Goal: Transaction & Acquisition: Subscribe to service/newsletter

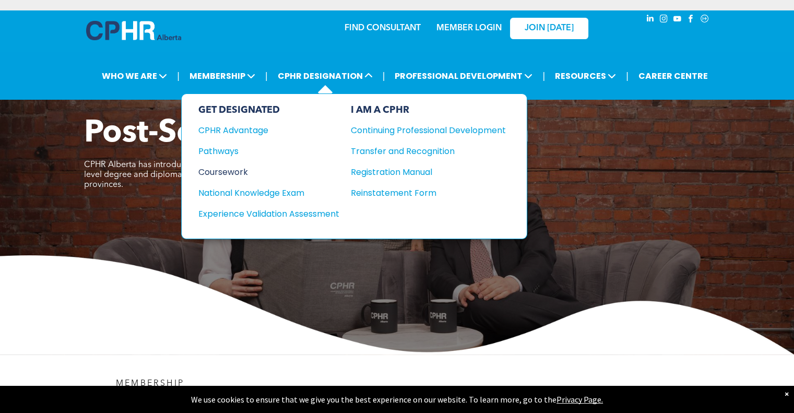
click at [236, 166] on div "Coursework" at bounding box center [261, 171] width 127 height 13
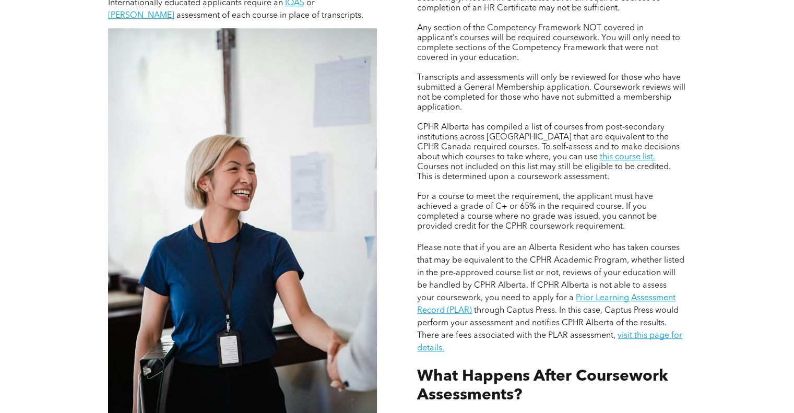
scroll to position [905, 0]
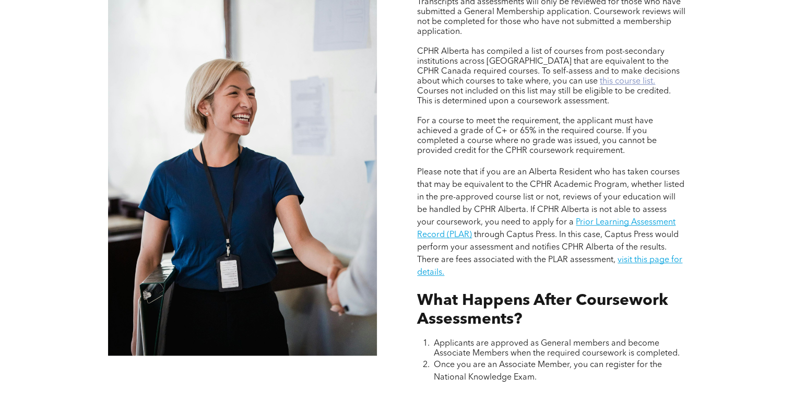
click at [600, 77] on link "this course list." at bounding box center [627, 81] width 55 height 8
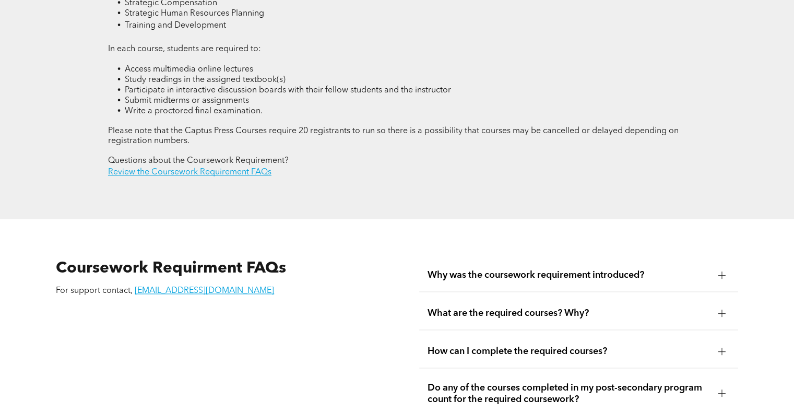
scroll to position [1740, 0]
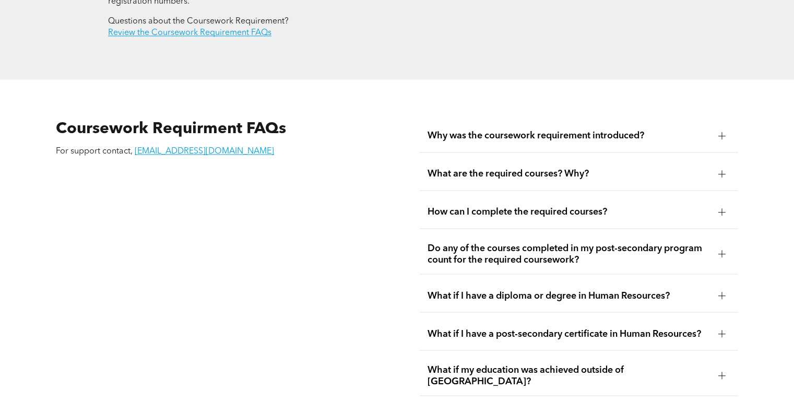
click at [561, 130] on span "Why was the coursework requirement introduced?" at bounding box center [569, 135] width 282 height 11
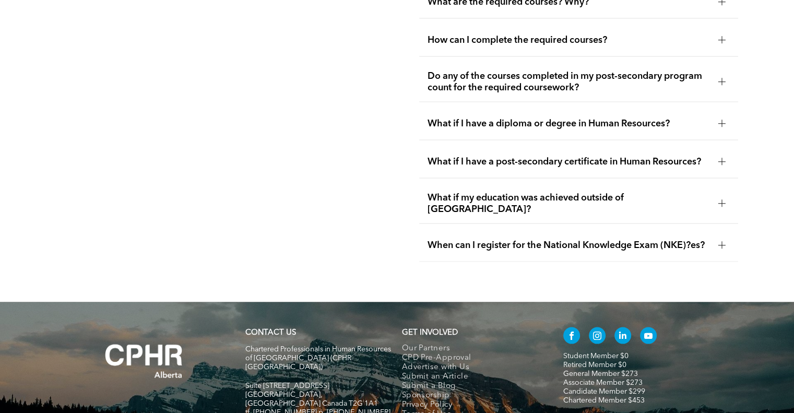
scroll to position [2018, 0]
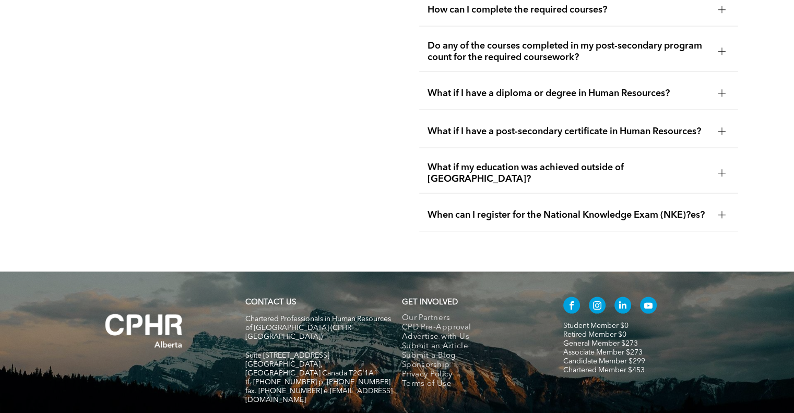
click at [582, 162] on span "What if my education was achieved outside of [GEOGRAPHIC_DATA]?" at bounding box center [569, 173] width 282 height 23
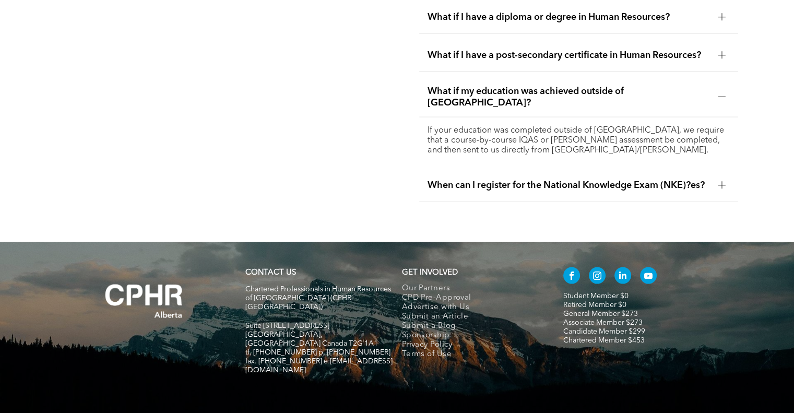
click at [521, 169] on div "When can I register for the National Knowledge Exam (NKE)?es?" at bounding box center [578, 185] width 318 height 33
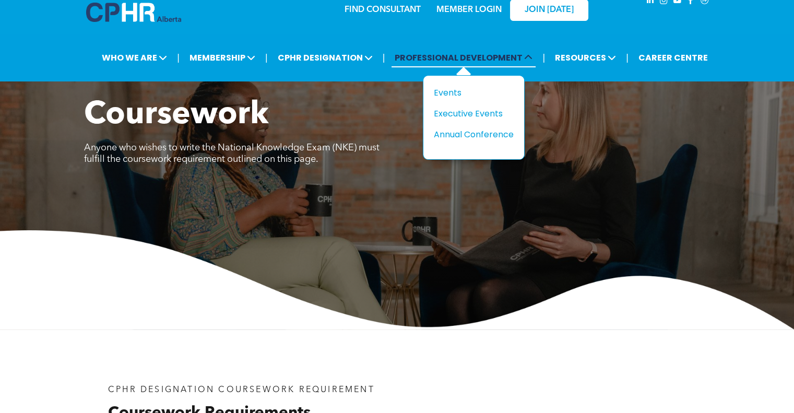
scroll to position [0, 0]
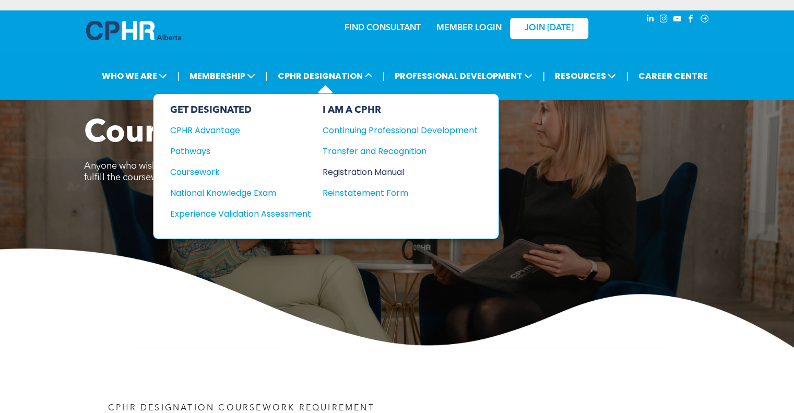
click at [367, 170] on div "Registration Manual" at bounding box center [392, 171] width 139 height 13
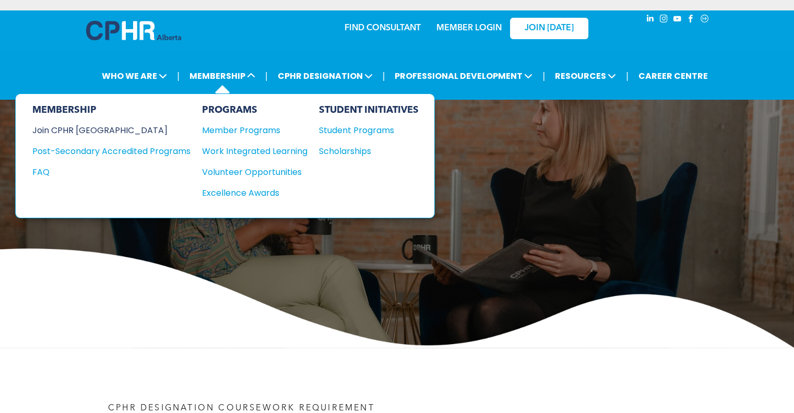
click at [92, 130] on div "Join CPHR [GEOGRAPHIC_DATA]" at bounding box center [103, 130] width 143 height 13
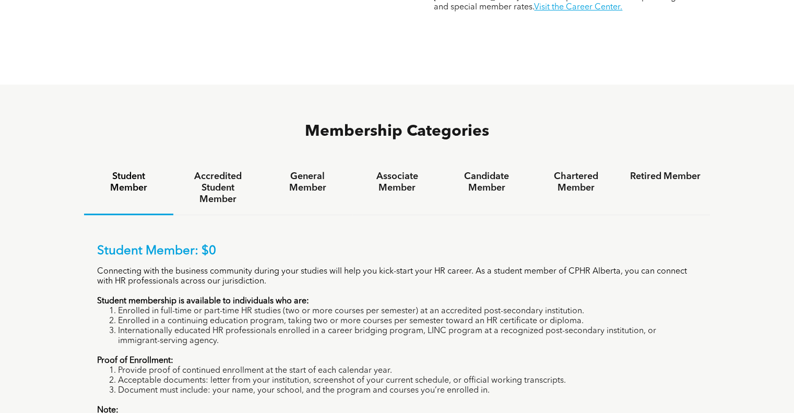
scroll to position [626, 0]
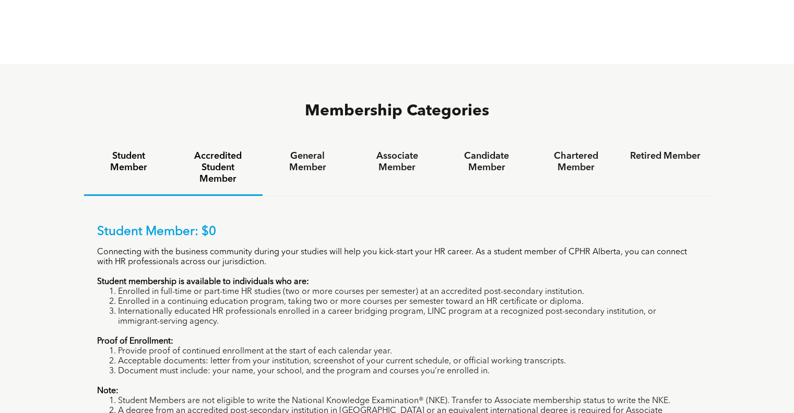
click at [201, 150] on h4 "Accredited Student Member" at bounding box center [218, 167] width 70 height 34
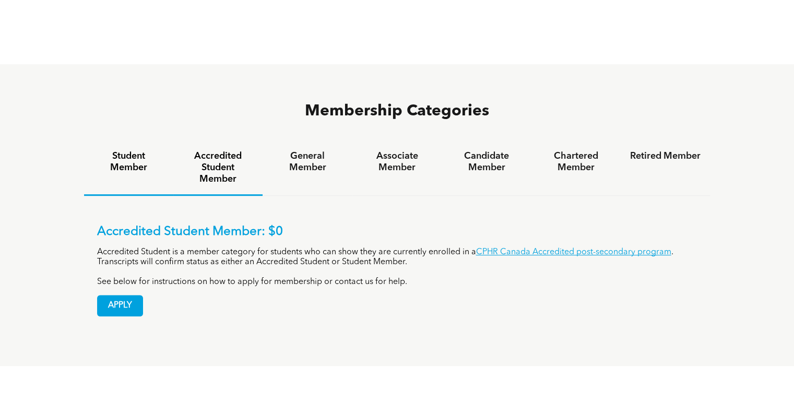
click at [141, 150] on h4 "Student Member" at bounding box center [128, 161] width 70 height 23
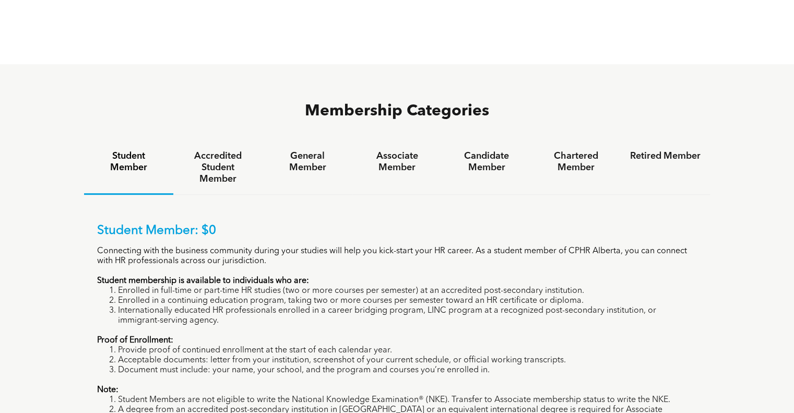
drag, startPoint x: 330, startPoint y: 88, endPoint x: 329, endPoint y: 98, distance: 9.5
click at [329, 101] on div "Membership Categories Student Member Accredited Student Member General Member A…" at bounding box center [397, 294] width 626 height 386
click at [326, 150] on h4 "General Member" at bounding box center [307, 161] width 70 height 23
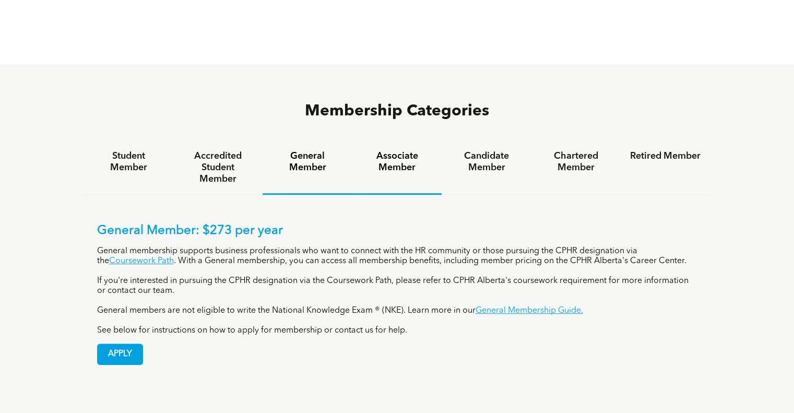
click at [410, 150] on h4 "Associate Member" at bounding box center [397, 161] width 70 height 23
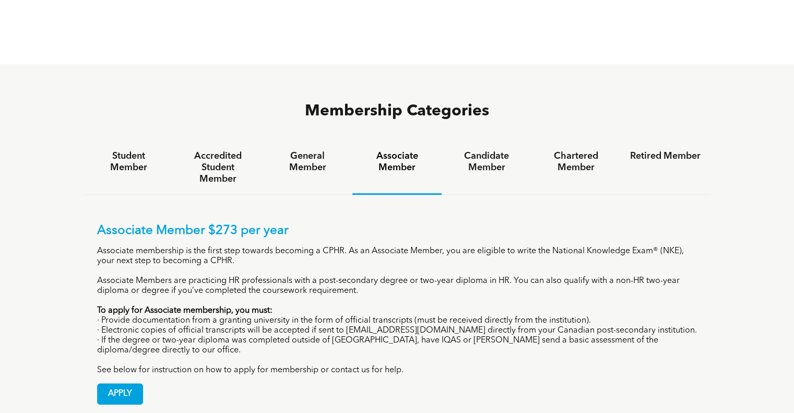
click at [403, 150] on h4 "Associate Member" at bounding box center [397, 161] width 70 height 23
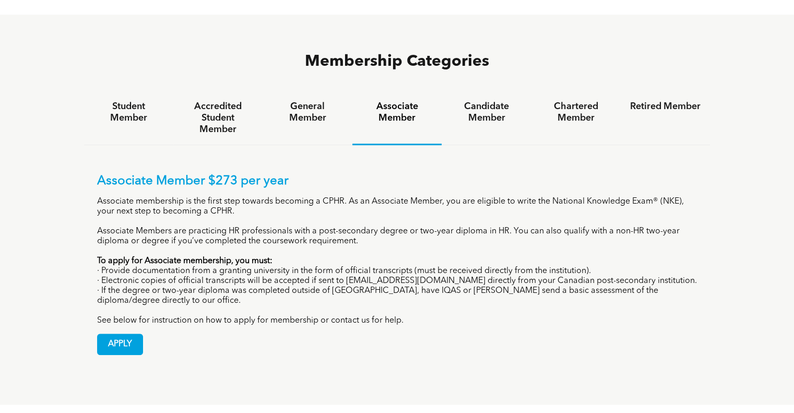
scroll to position [696, 0]
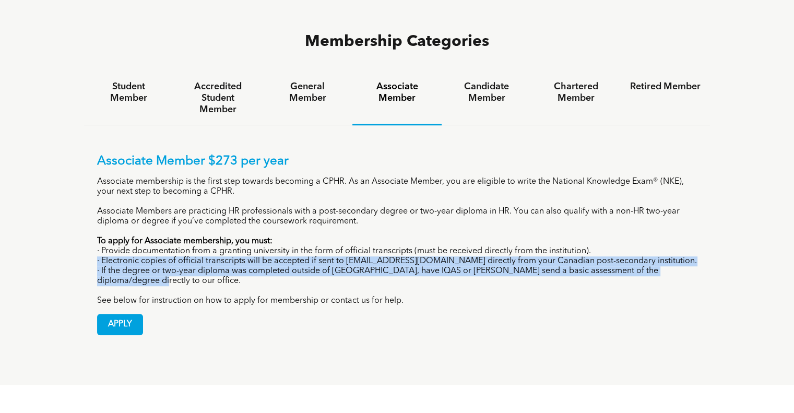
drag, startPoint x: 96, startPoint y: 213, endPoint x: 599, endPoint y: 231, distance: 503.5
click at [599, 231] on div "Associate Member $273 per year Associate membership is the first step towards b…" at bounding box center [397, 236] width 626 height 223
click at [599, 266] on p "· If the degree or two-year diploma was completed outside of [GEOGRAPHIC_DATA],…" at bounding box center [397, 276] width 600 height 20
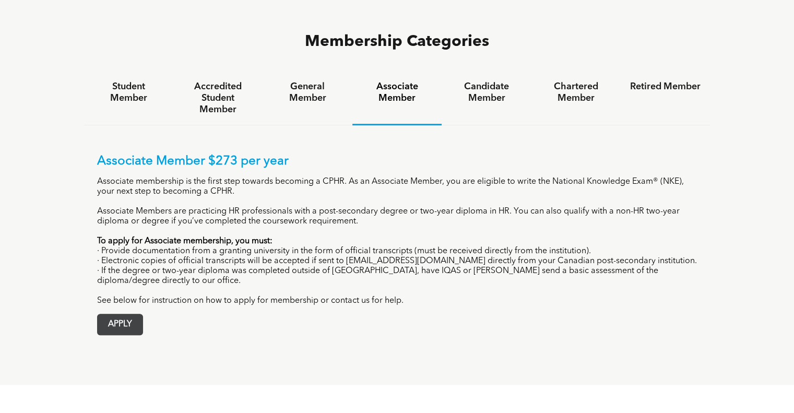
click at [128, 314] on span "APPLY" at bounding box center [120, 324] width 45 height 20
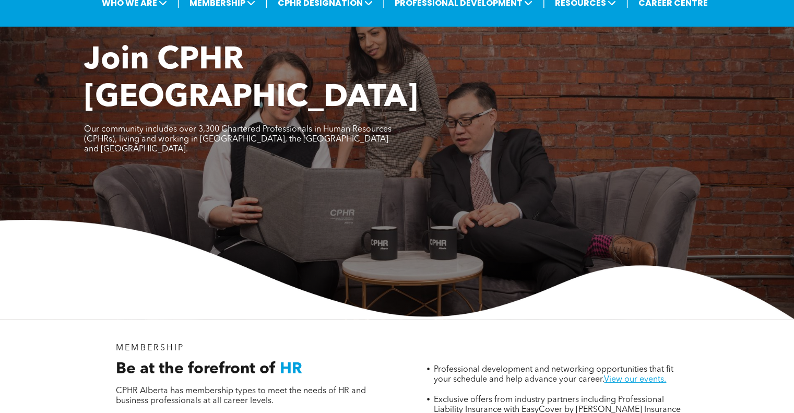
scroll to position [0, 0]
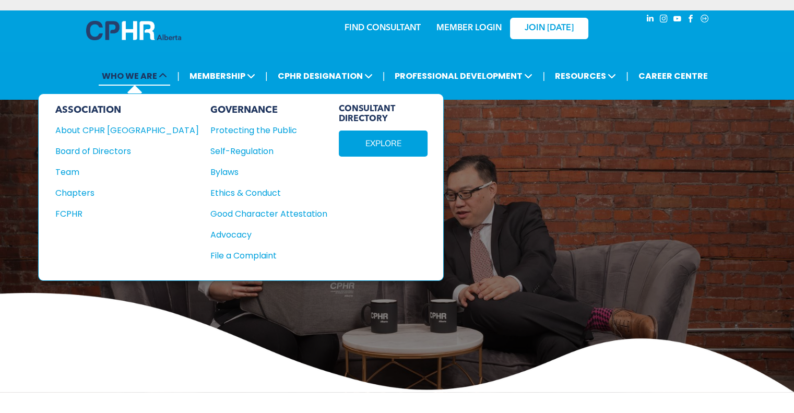
click at [144, 72] on span "WHO WE ARE" at bounding box center [135, 75] width 72 height 19
click at [115, 134] on div "About CPHR [GEOGRAPHIC_DATA]" at bounding box center [119, 130] width 129 height 13
